Goal: Information Seeking & Learning: Learn about a topic

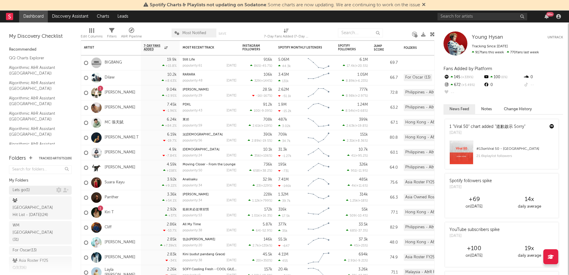
click at [25, 192] on div "Lets go ( 1 )" at bounding box center [21, 189] width 17 height 7
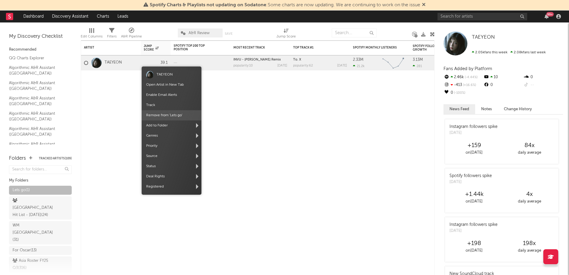
click at [161, 115] on span "Remove from ' Lets go '" at bounding box center [172, 115] width 60 height 10
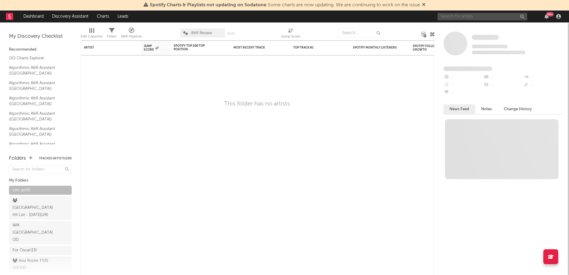
click at [478, 19] on input "text" at bounding box center [483, 16] width 90 height 7
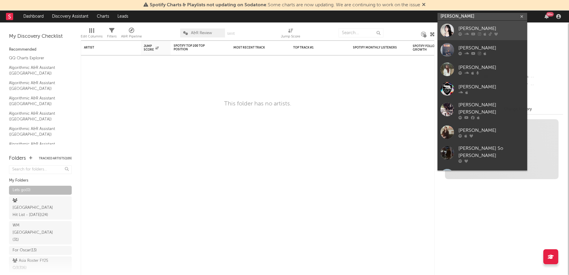
type input "[PERSON_NAME]"
click at [471, 30] on div "[PERSON_NAME]" at bounding box center [492, 28] width 66 height 7
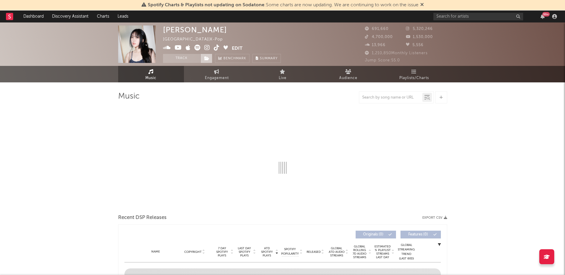
select select "6m"
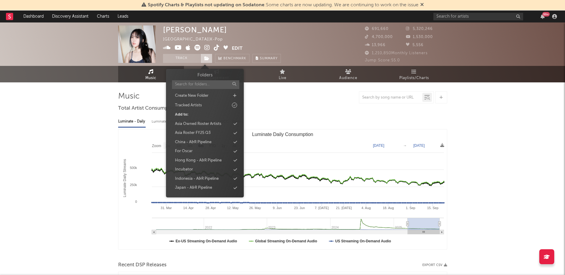
click at [211, 58] on span at bounding box center [206, 58] width 12 height 9
click at [195, 151] on div "Lets go" at bounding box center [204, 152] width 69 height 8
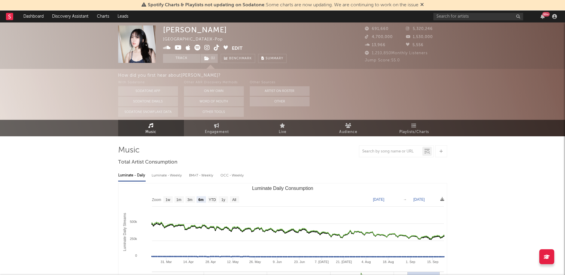
click at [12, 14] on rect at bounding box center [9, 16] width 7 height 7
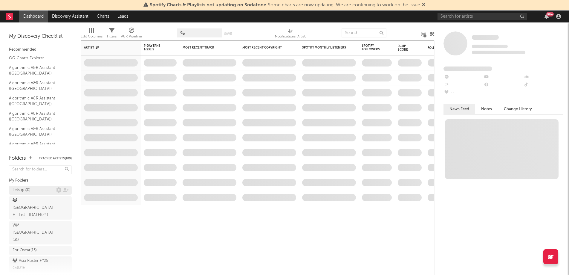
click at [31, 188] on div "Lets go ( 0 )" at bounding box center [22, 189] width 18 height 7
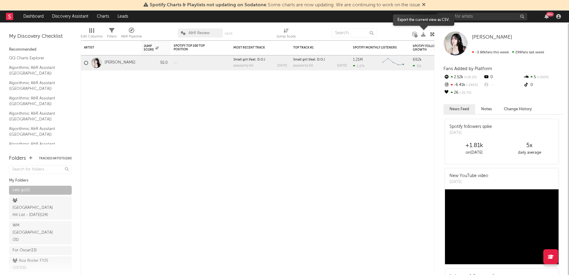
click at [425, 35] on icon at bounding box center [423, 34] width 4 height 4
click at [110, 62] on link "[PERSON_NAME]" at bounding box center [120, 62] width 31 height 5
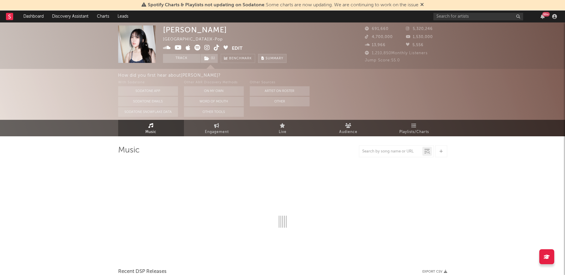
click at [262, 57] on icon at bounding box center [262, 58] width 3 height 3
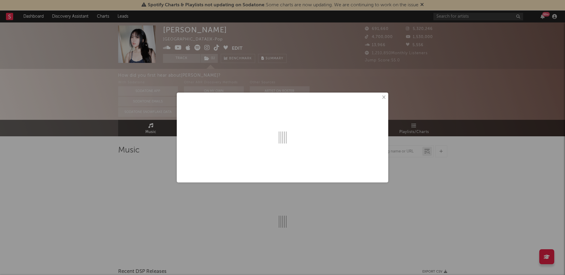
select select "6m"
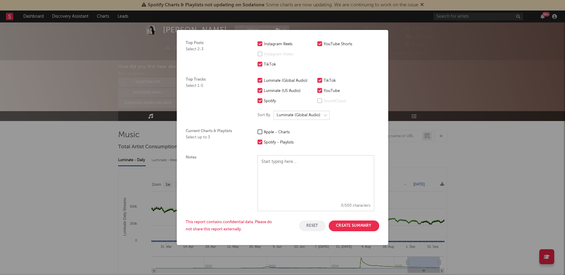
scroll to position [16, 0]
click at [359, 223] on button "Create Summary" at bounding box center [354, 225] width 51 height 11
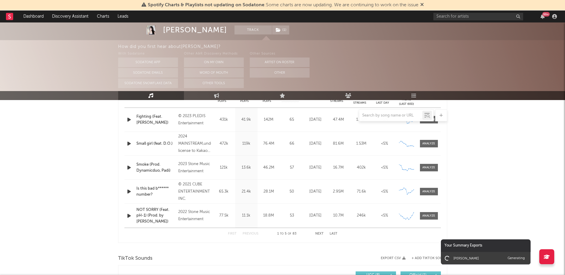
scroll to position [60, 0]
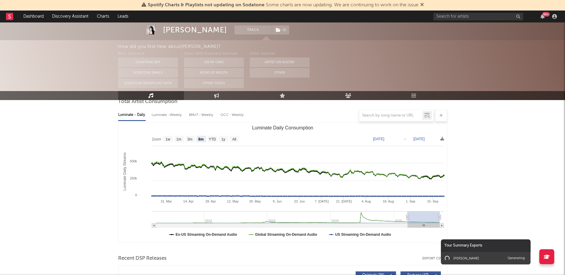
click at [505, 259] on div "[PERSON_NAME] Ji Generating" at bounding box center [486, 257] width 90 height 13
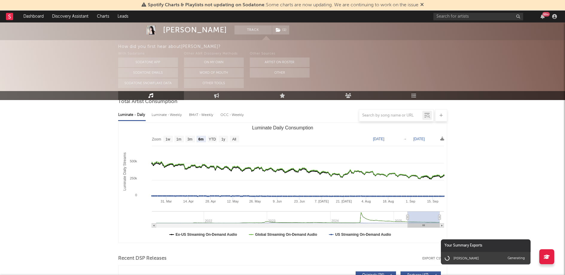
click at [462, 257] on div "[PERSON_NAME]" at bounding box center [465, 258] width 25 height 4
click at [475, 257] on div "[PERSON_NAME] Ji Generating" at bounding box center [486, 257] width 90 height 13
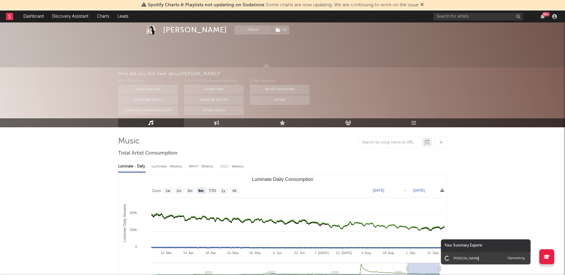
scroll to position [0, 0]
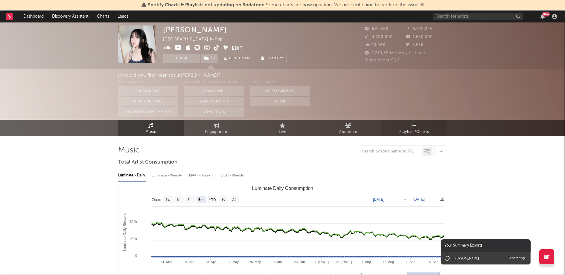
click at [433, 135] on link "Playlists/Charts" at bounding box center [414, 128] width 66 height 16
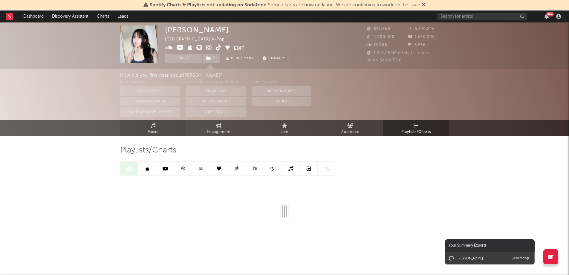
click at [156, 128] on span "Music" at bounding box center [153, 131] width 11 height 7
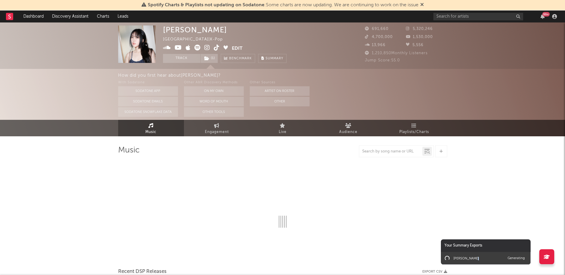
select select "6m"
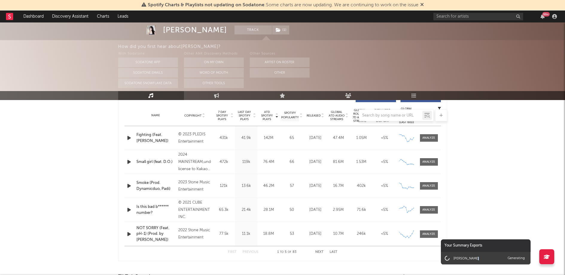
scroll to position [237, 0]
click at [546, 128] on div "[PERSON_NAME] Track ( 1 ) [GEOGRAPHIC_DATA] | K-Pop Edit Track ( 1 ) Benchmark …" at bounding box center [282, 264] width 565 height 957
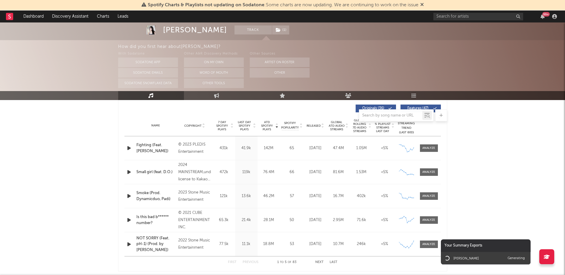
scroll to position [226, 0]
click at [328, 128] on span "Global ATD Audio Streams" at bounding box center [336, 126] width 16 height 11
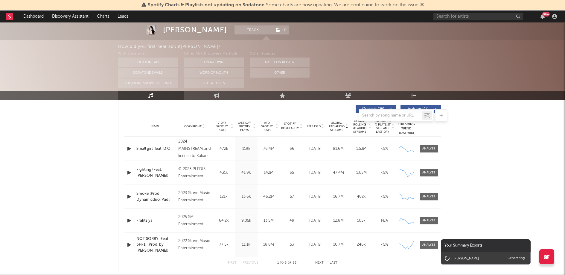
click at [148, 169] on div "Fighting (Feat. [PERSON_NAME])" at bounding box center [155, 173] width 39 height 12
